Goal: Check status: Check status

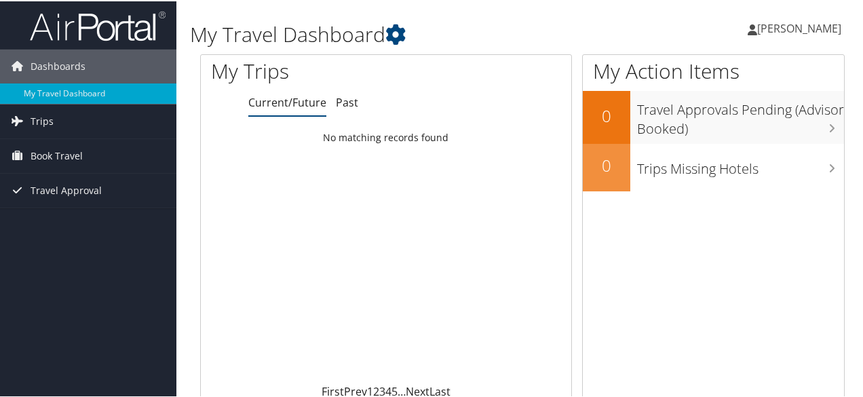
click at [804, 23] on span "[PERSON_NAME]" at bounding box center [799, 27] width 84 height 15
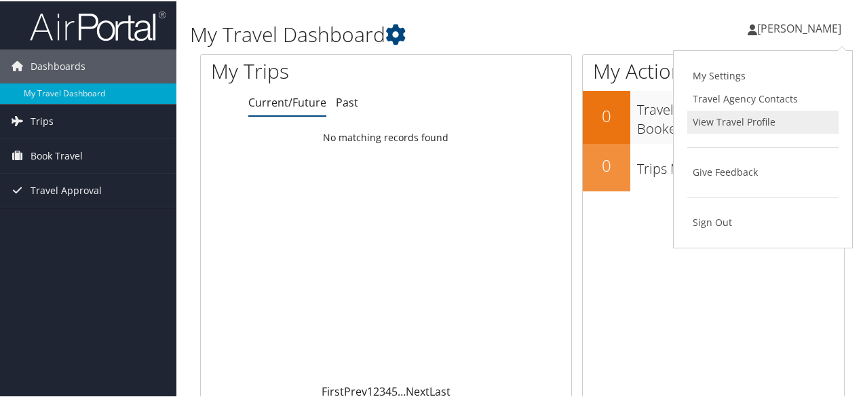
click at [730, 118] on link "View Travel Profile" at bounding box center [762, 120] width 151 height 23
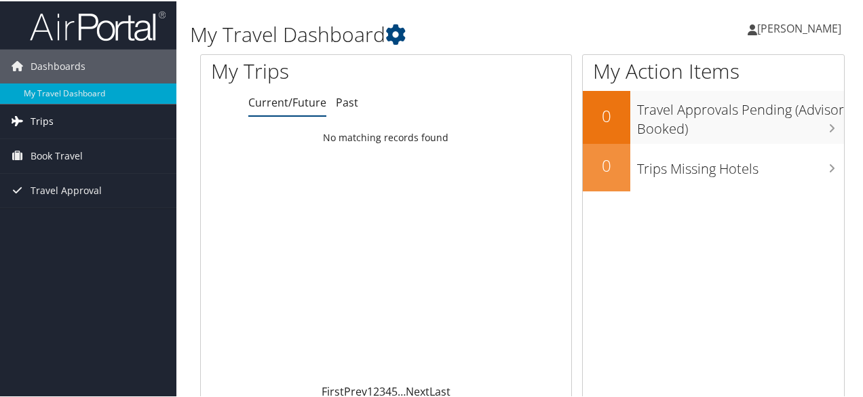
click at [76, 123] on link "Trips" at bounding box center [88, 120] width 176 height 34
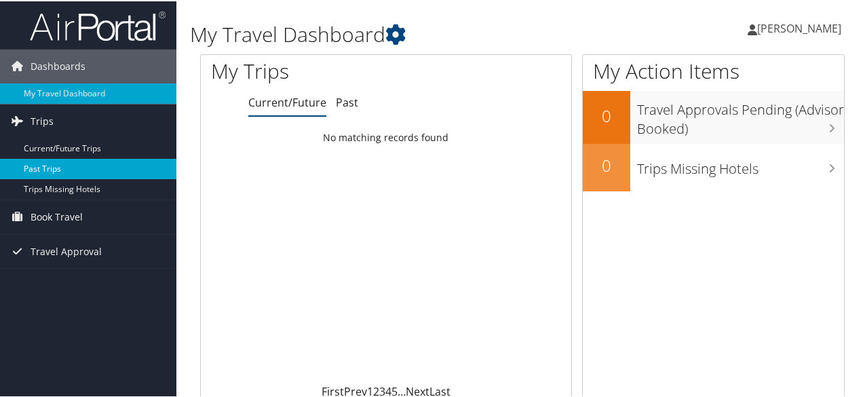
click at [54, 166] on link "Past Trips" at bounding box center [88, 167] width 176 height 20
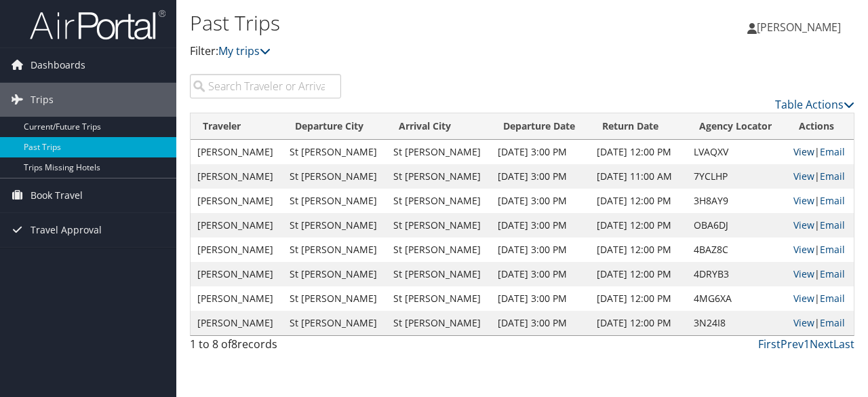
click at [807, 150] on link "View" at bounding box center [803, 151] width 21 height 13
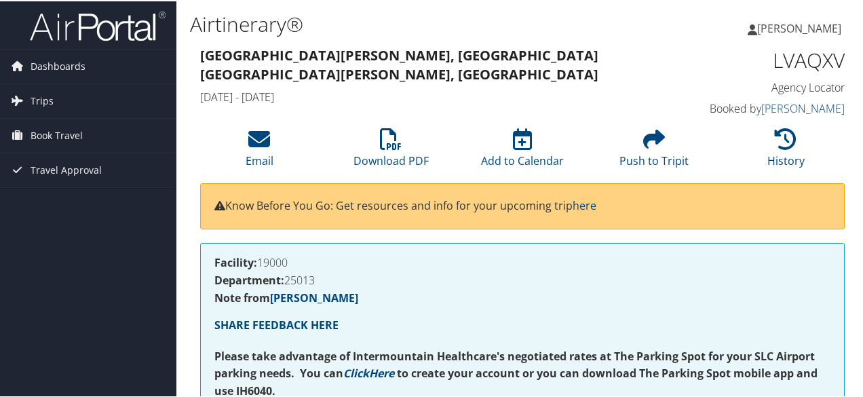
click at [800, 31] on span "[PERSON_NAME]" at bounding box center [799, 27] width 84 height 15
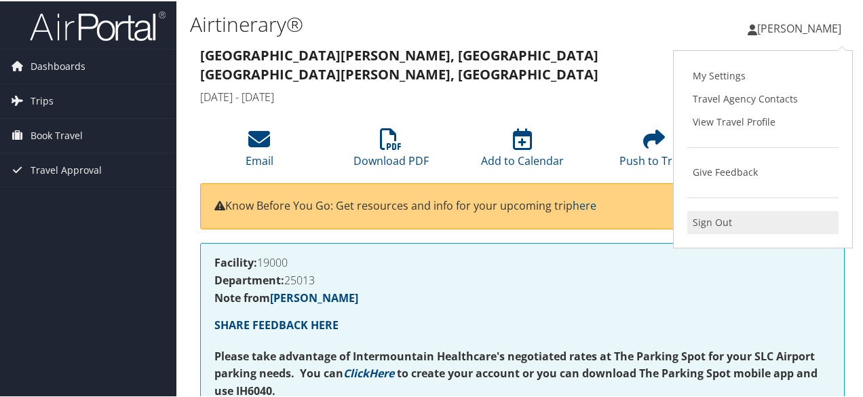
click at [712, 222] on link "Sign Out" at bounding box center [762, 221] width 151 height 23
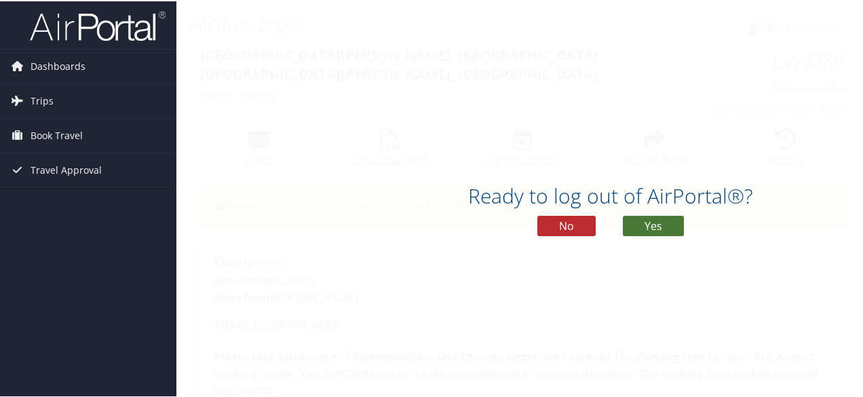
click at [653, 222] on button "Yes" at bounding box center [653, 224] width 61 height 20
